Goal: Task Accomplishment & Management: Complete application form

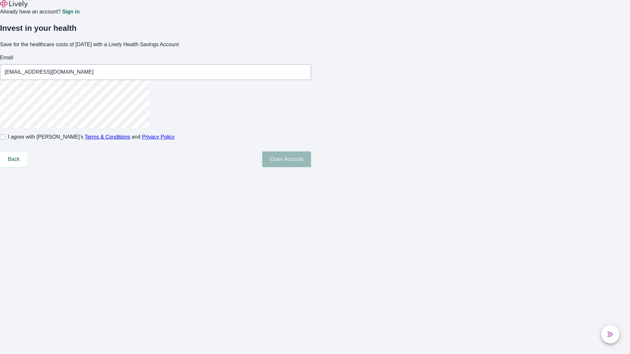
click at [5, 140] on input "I agree with Lively’s Terms & Conditions and Privacy Policy" at bounding box center [2, 136] width 5 height 5
checkbox input "true"
click at [311, 167] on button "Open Account" at bounding box center [286, 160] width 49 height 16
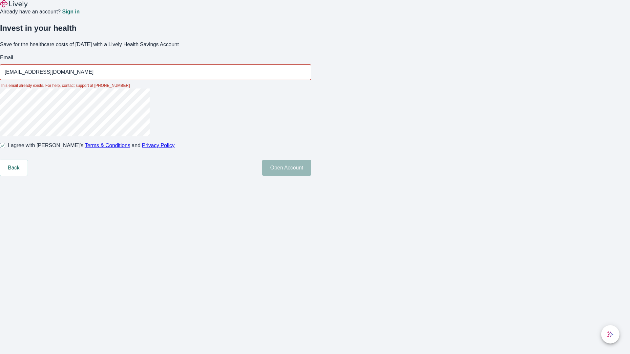
type input "[EMAIL_ADDRESS][DOMAIN_NAME]"
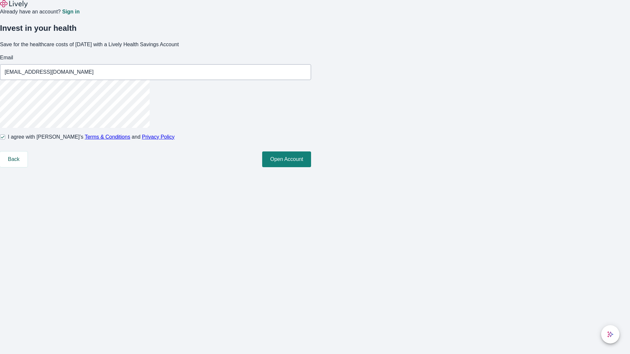
click at [5, 140] on input "I agree with Lively’s Terms & Conditions and Privacy Policy" at bounding box center [2, 136] width 5 height 5
checkbox input "false"
type input "[EMAIL_ADDRESS][DOMAIN_NAME]"
click at [5, 140] on input "I agree with Lively’s Terms & Conditions and Privacy Policy" at bounding box center [2, 136] width 5 height 5
checkbox input "true"
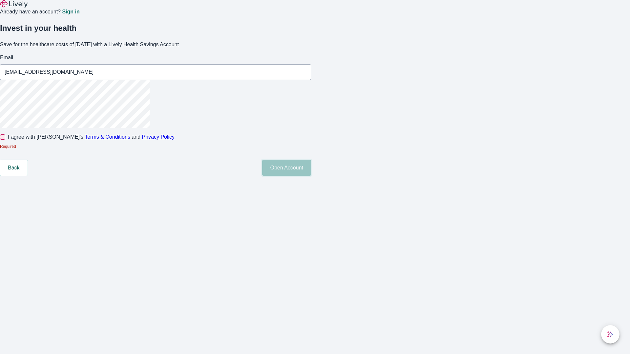
click at [311, 176] on button "Open Account" at bounding box center [286, 168] width 49 height 16
